Goal: Task Accomplishment & Management: Manage account settings

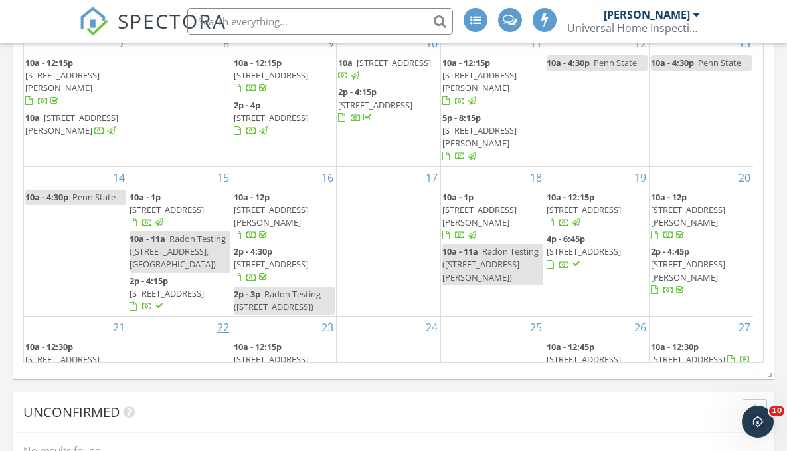
scroll to position [1758, 0]
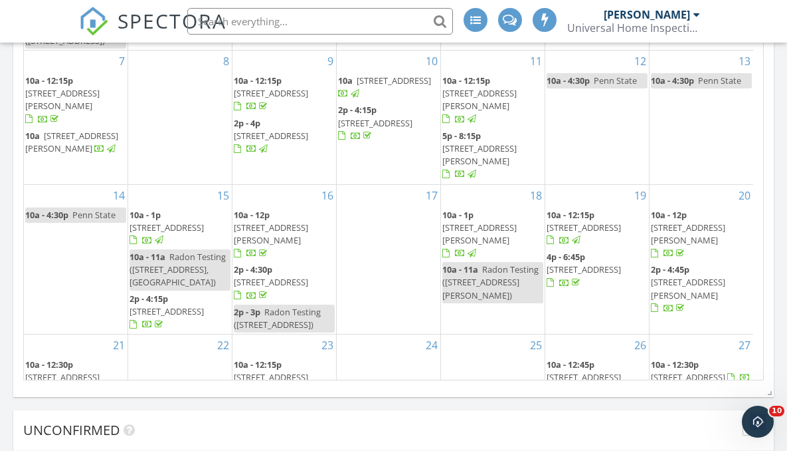
click at [604, 263] on span "[STREET_ADDRESS]" at bounding box center [584, 269] width 74 height 12
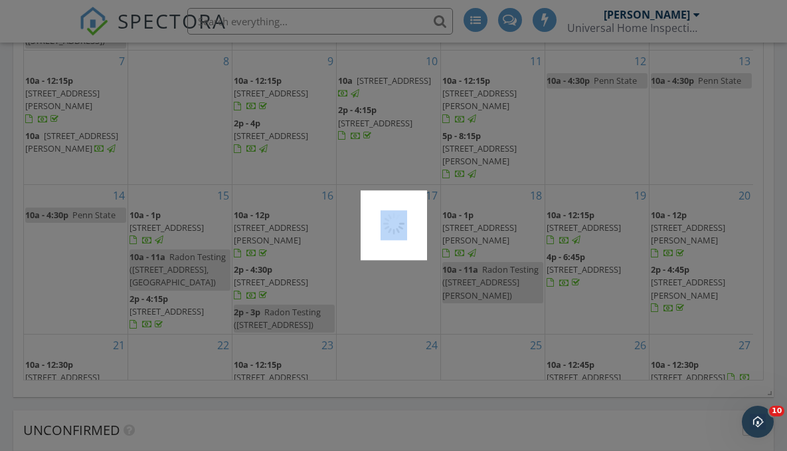
click at [604, 229] on div at bounding box center [393, 225] width 787 height 451
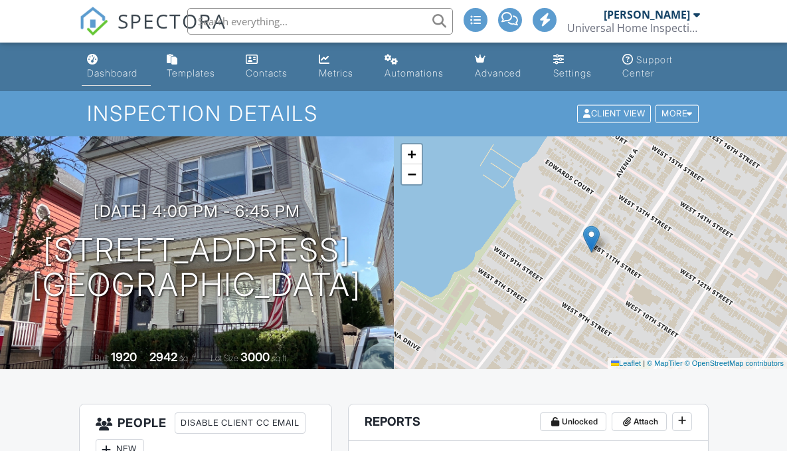
click at [80, 66] on li "Dashboard" at bounding box center [116, 67] width 75 height 49
click at [90, 78] on div "Dashboard" at bounding box center [112, 72] width 51 height 11
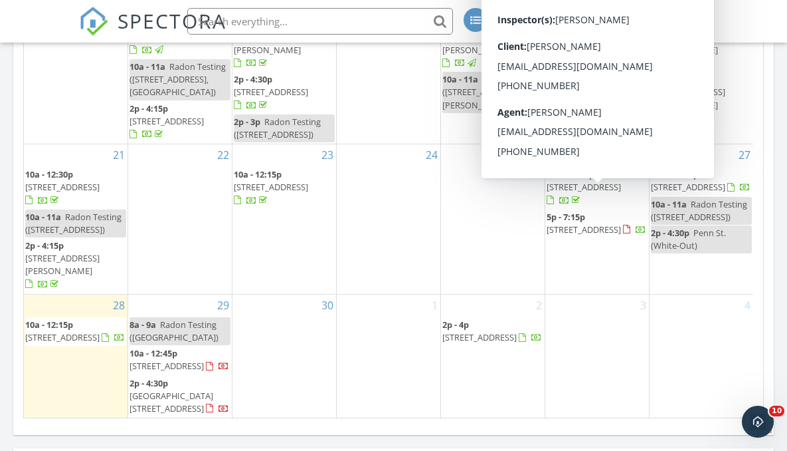
scroll to position [200, 0]
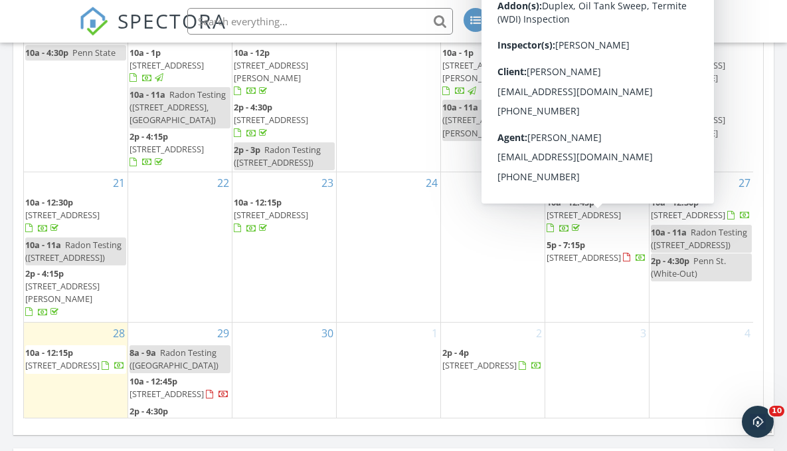
click at [573, 239] on span "5p - 7:15p" at bounding box center [566, 245] width 39 height 12
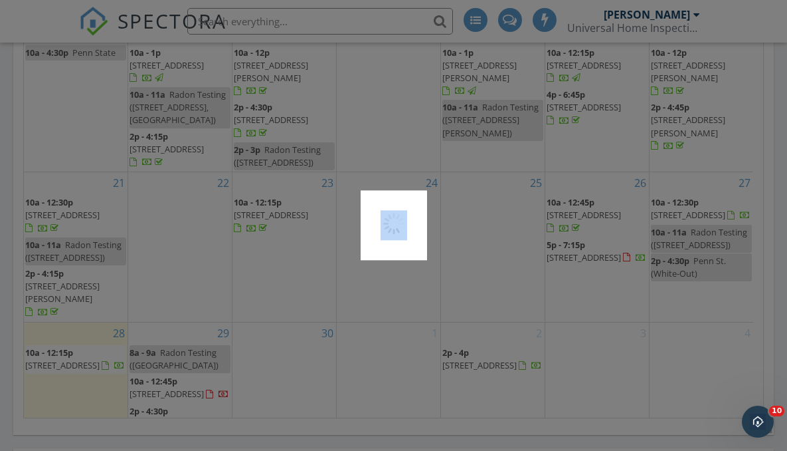
click at [573, 224] on div at bounding box center [393, 225] width 787 height 451
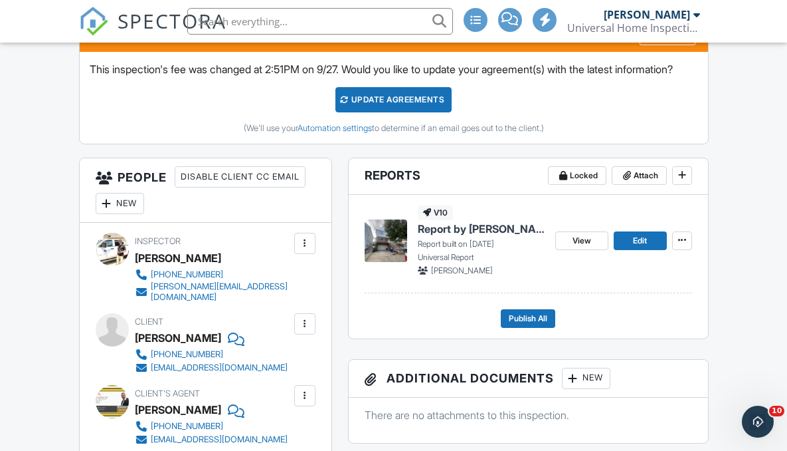
scroll to position [385, 0]
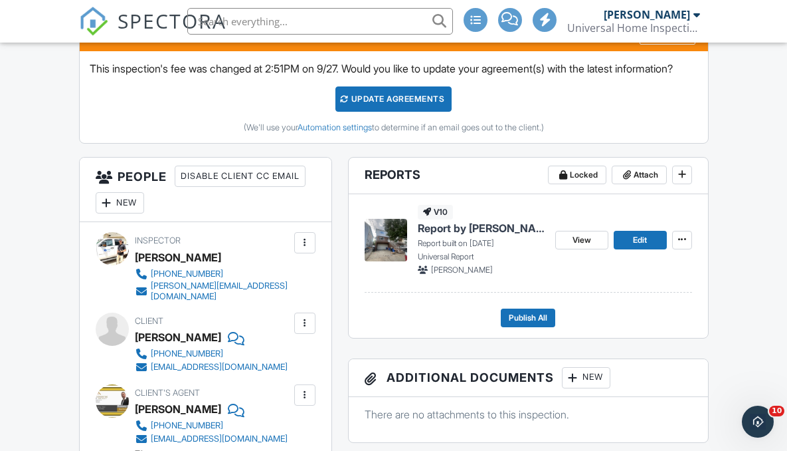
click at [398, 112] on div "Update Agreements" at bounding box center [394, 98] width 116 height 25
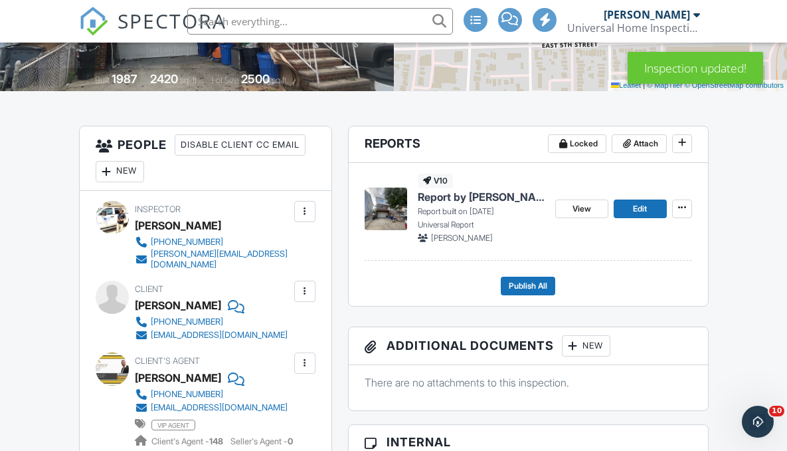
scroll to position [278, 0]
click at [465, 193] on span "Report by [PERSON_NAME]" at bounding box center [481, 196] width 127 height 15
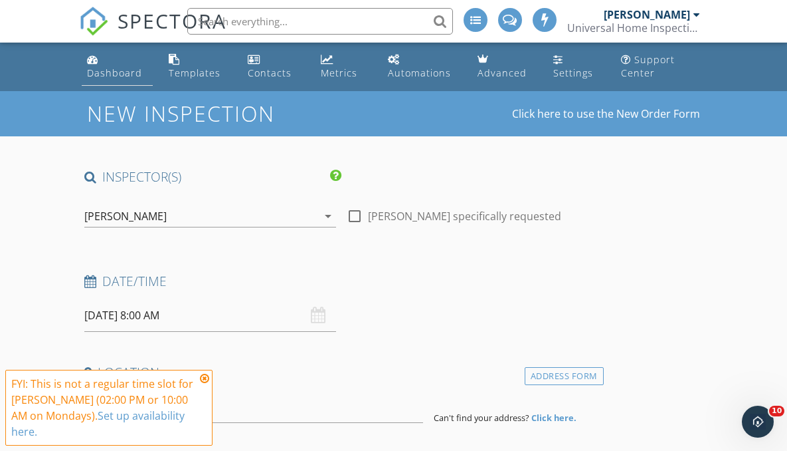
click at [112, 66] on div "Dashboard" at bounding box center [114, 72] width 55 height 13
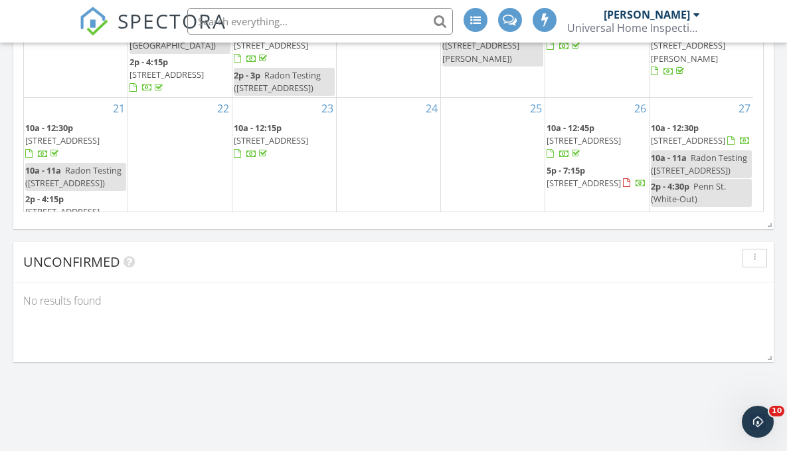
scroll to position [51, 0]
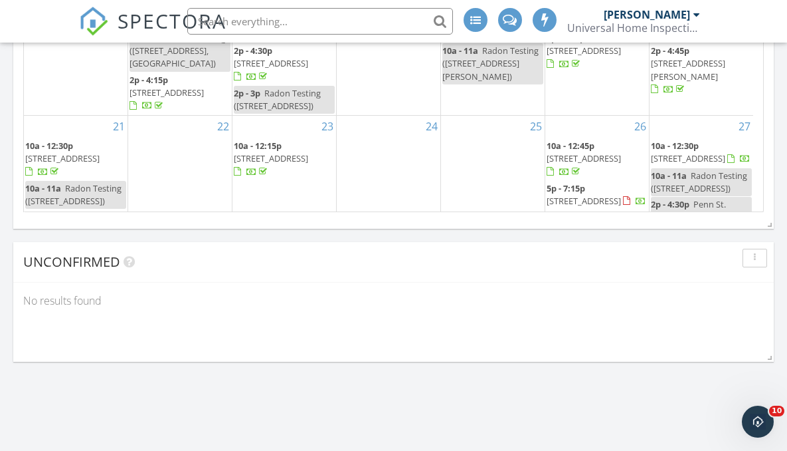
click at [569, 182] on span "5p - 7:15p" at bounding box center [566, 188] width 39 height 12
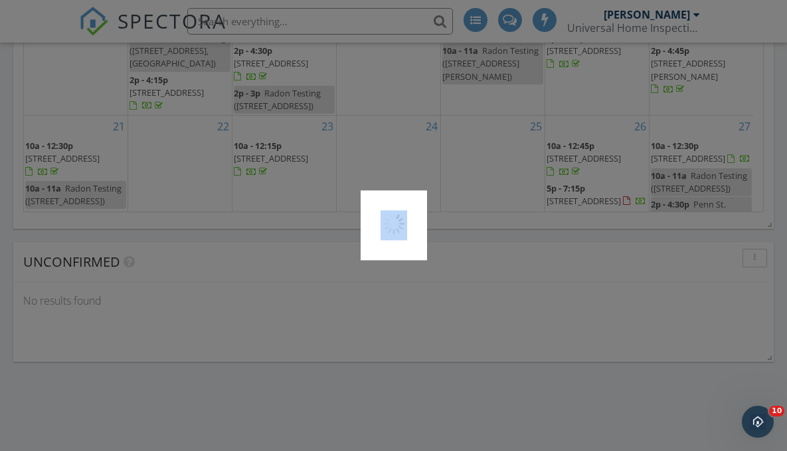
click at [569, 161] on div at bounding box center [393, 225] width 787 height 451
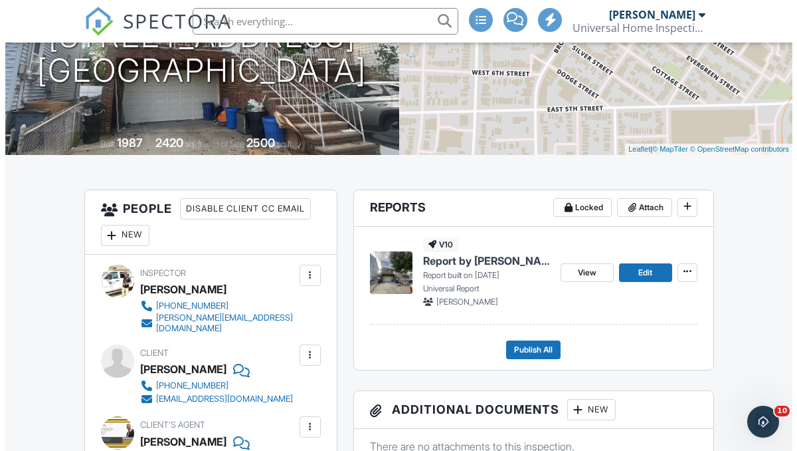
scroll to position [207, 0]
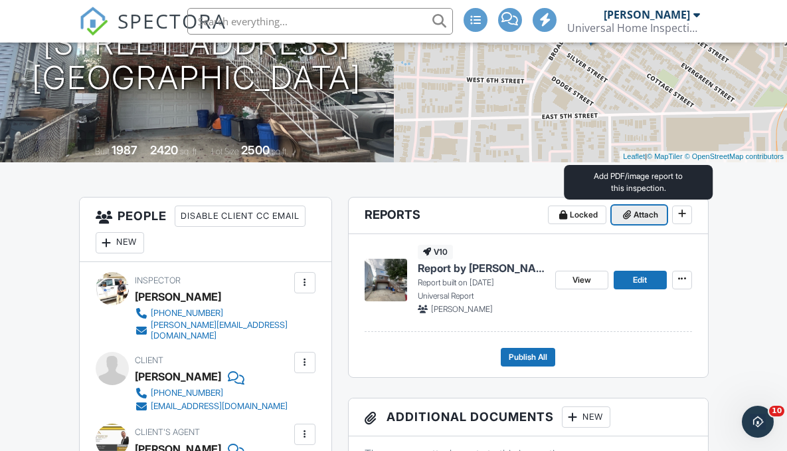
click at [627, 213] on icon at bounding box center [627, 214] width 8 height 9
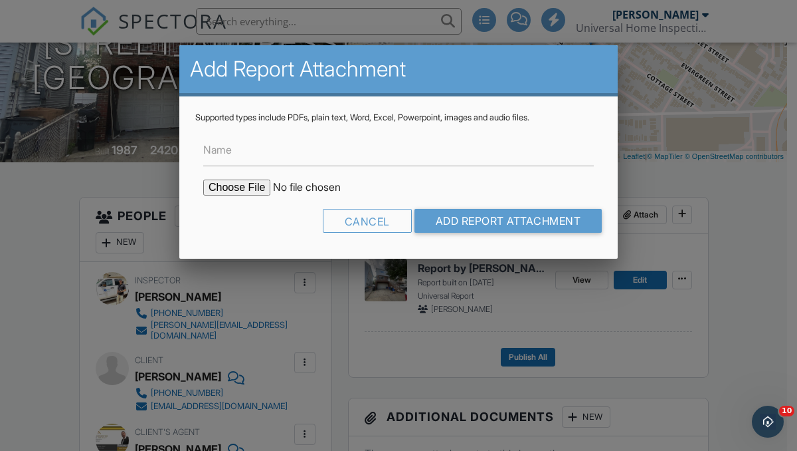
click at [235, 185] on input "file" at bounding box center [316, 187] width 226 height 16
type input "C:\fakepath\18 Cottage St. (WDI) report.pdf"
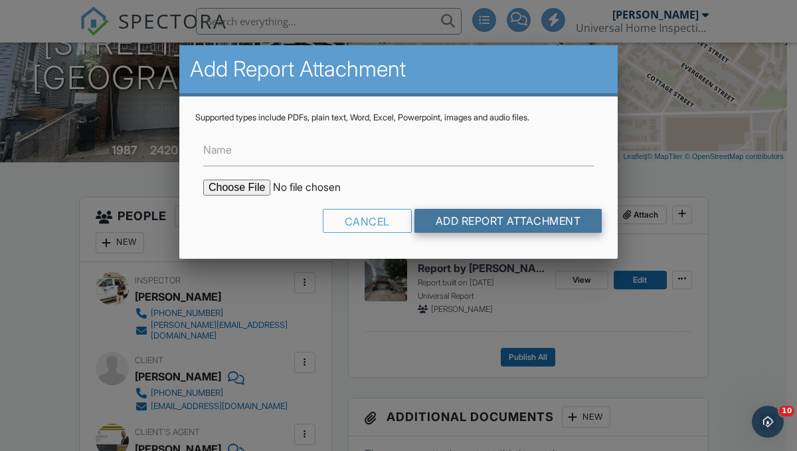
click at [501, 216] on input "Add Report Attachment" at bounding box center [509, 221] width 188 height 24
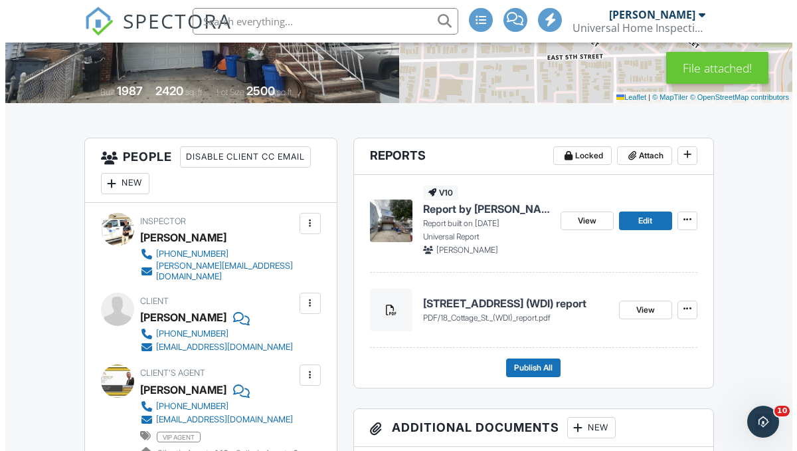
scroll to position [265, 0]
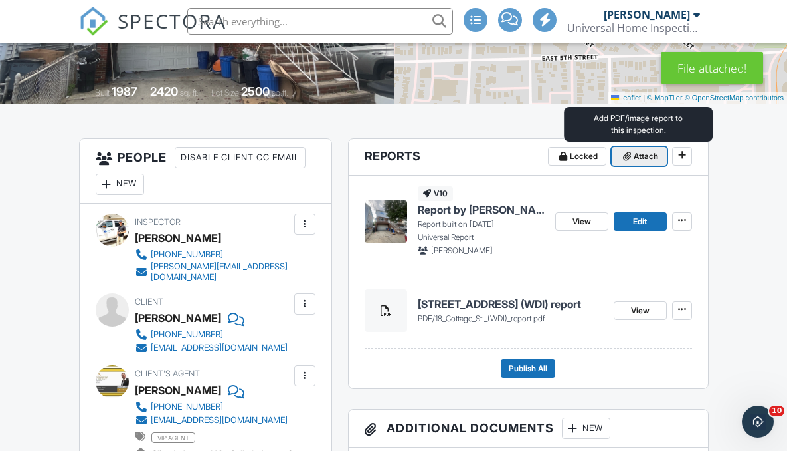
click at [641, 156] on span "Attach" at bounding box center [646, 156] width 25 height 13
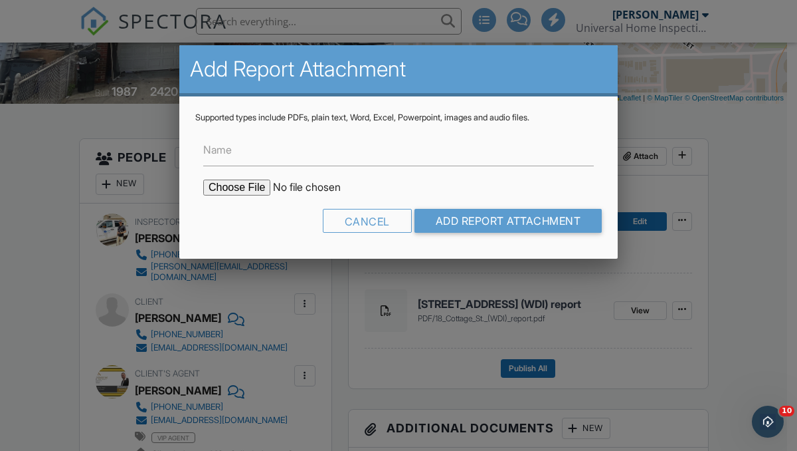
click at [213, 187] on input "file" at bounding box center [316, 187] width 226 height 16
type input "C:\fakepath\18 Cottage St.,(UST) tank sweep.docx"
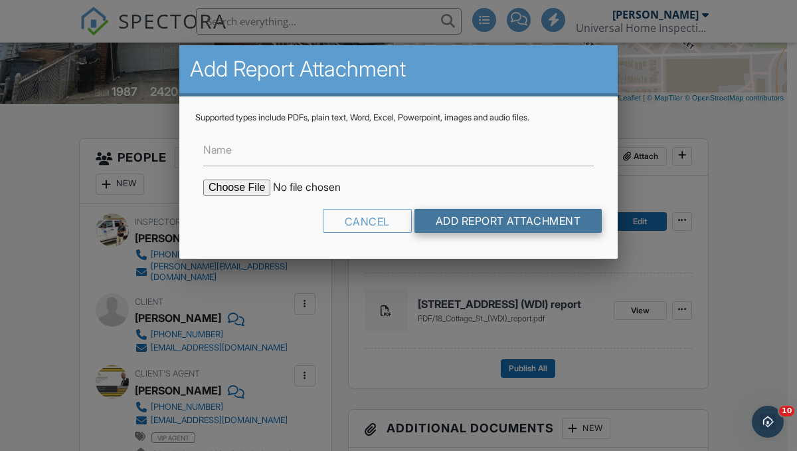
click at [491, 218] on input "Add Report Attachment" at bounding box center [509, 221] width 188 height 24
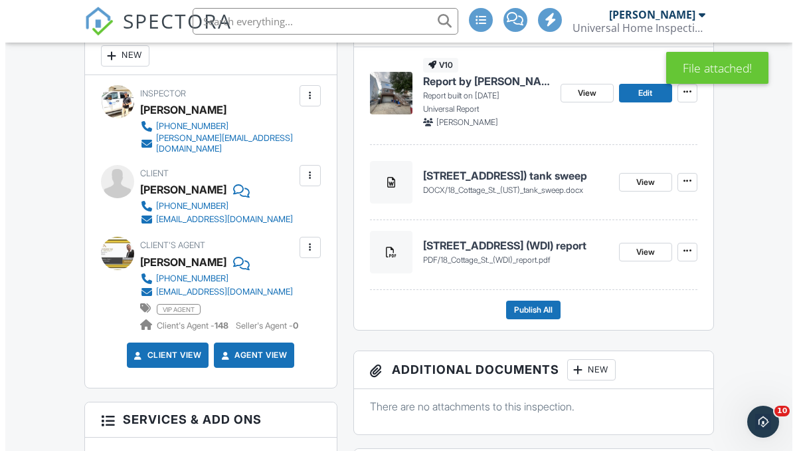
scroll to position [395, 0]
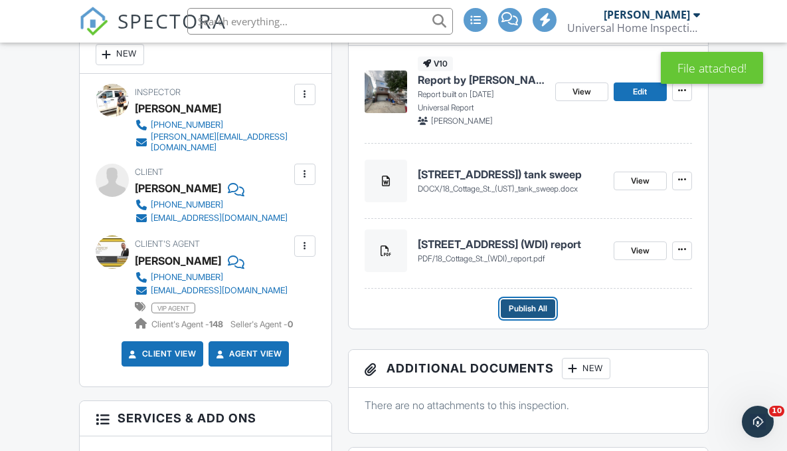
click at [532, 303] on span "Publish All" at bounding box center [528, 308] width 39 height 13
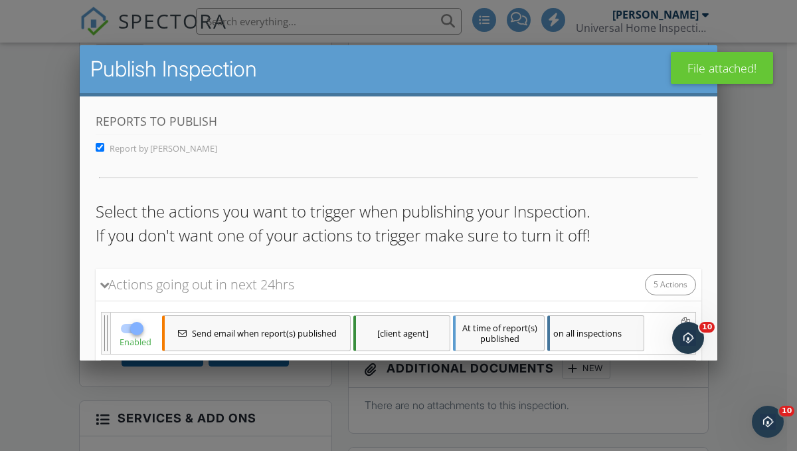
scroll to position [369, 0]
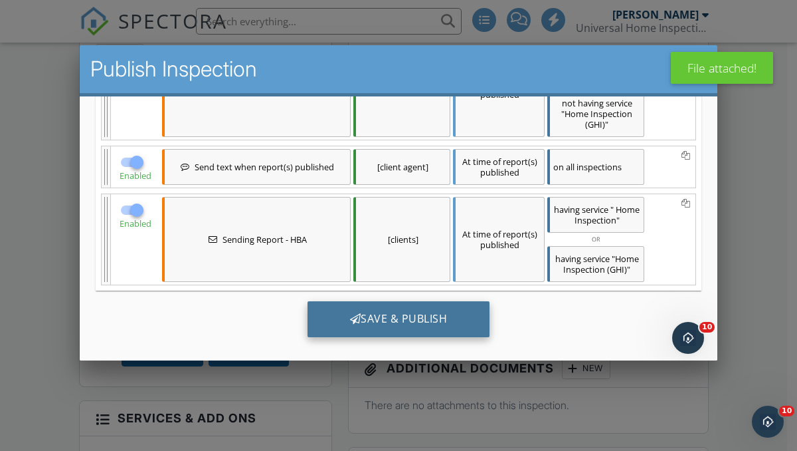
click at [388, 329] on div "Save & Publish" at bounding box center [399, 318] width 183 height 36
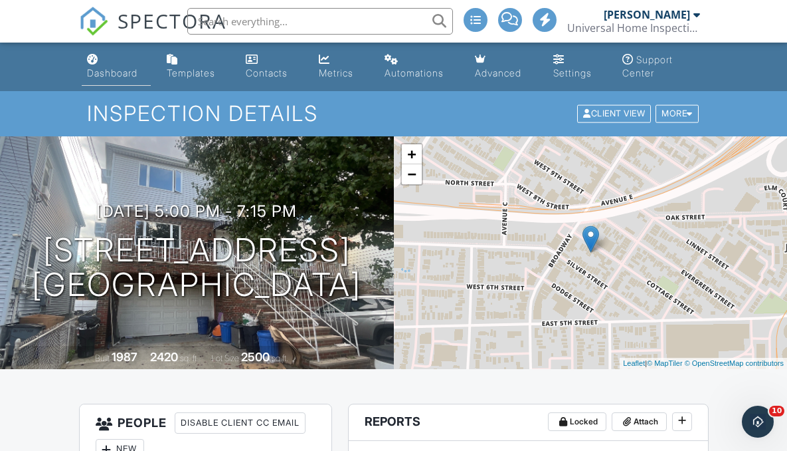
click at [120, 73] on div "Dashboard" at bounding box center [112, 72] width 51 height 11
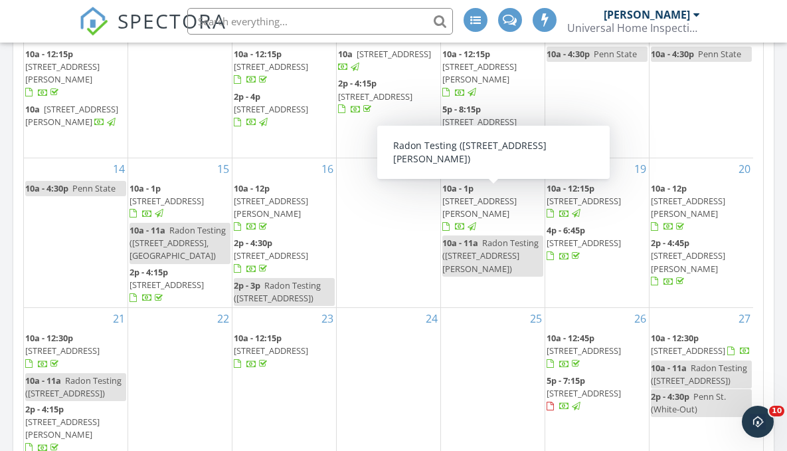
scroll to position [82, 0]
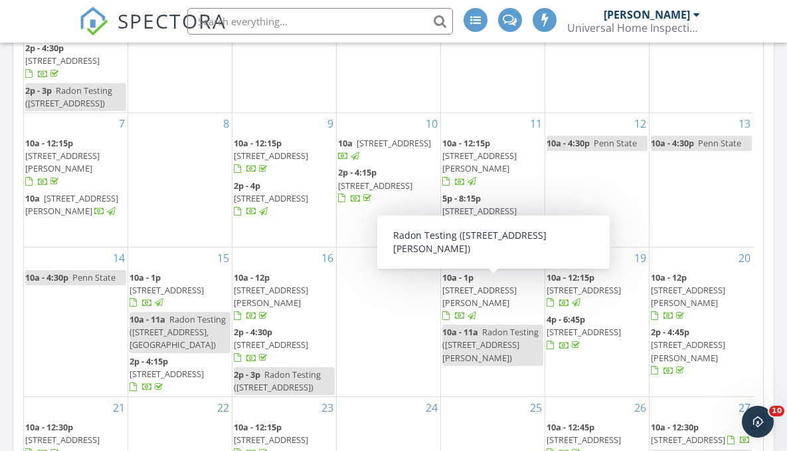
click at [395, 328] on div "17" at bounding box center [389, 322] width 104 height 150
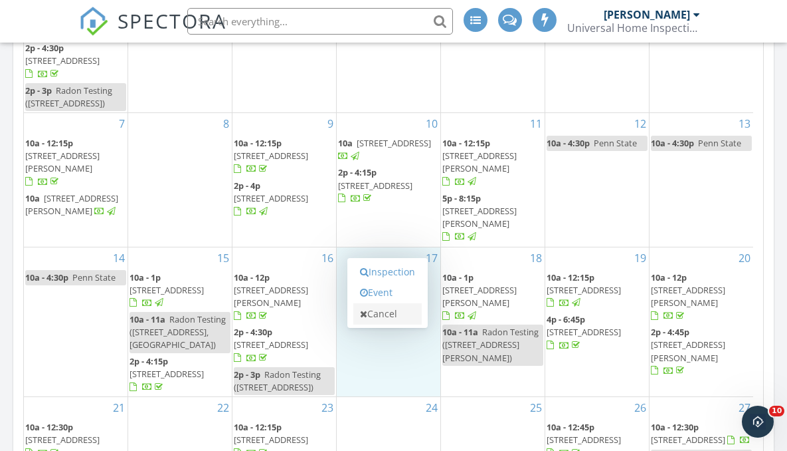
click at [391, 311] on link "Cancel" at bounding box center [388, 313] width 68 height 21
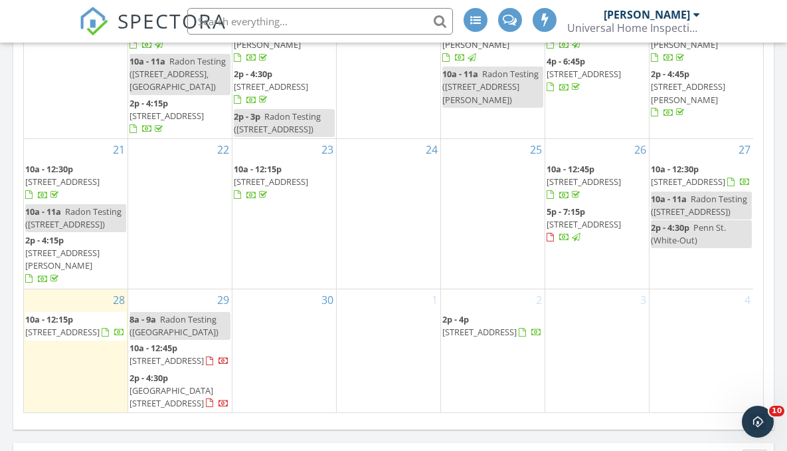
scroll to position [1729, 0]
